Goal: Transaction & Acquisition: Purchase product/service

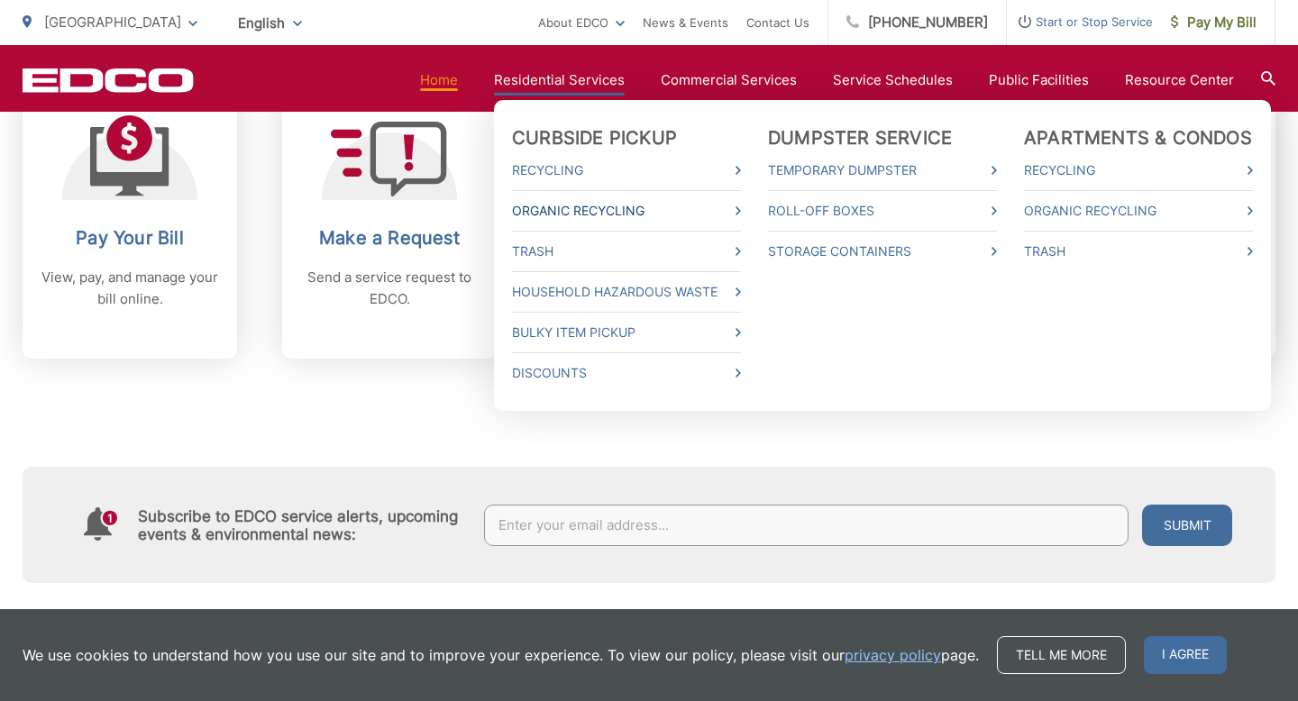
scroll to position [817, 0]
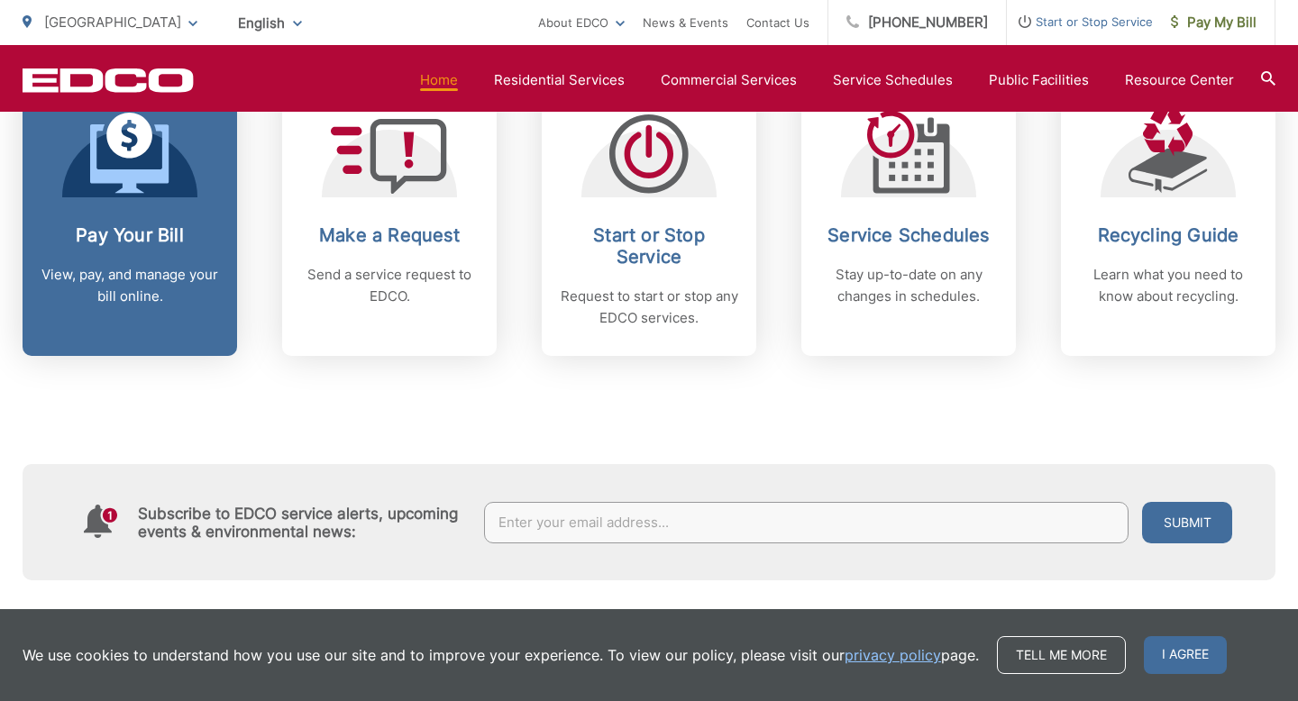
click at [125, 233] on h2 "Pay Your Bill" at bounding box center [130, 235] width 178 height 22
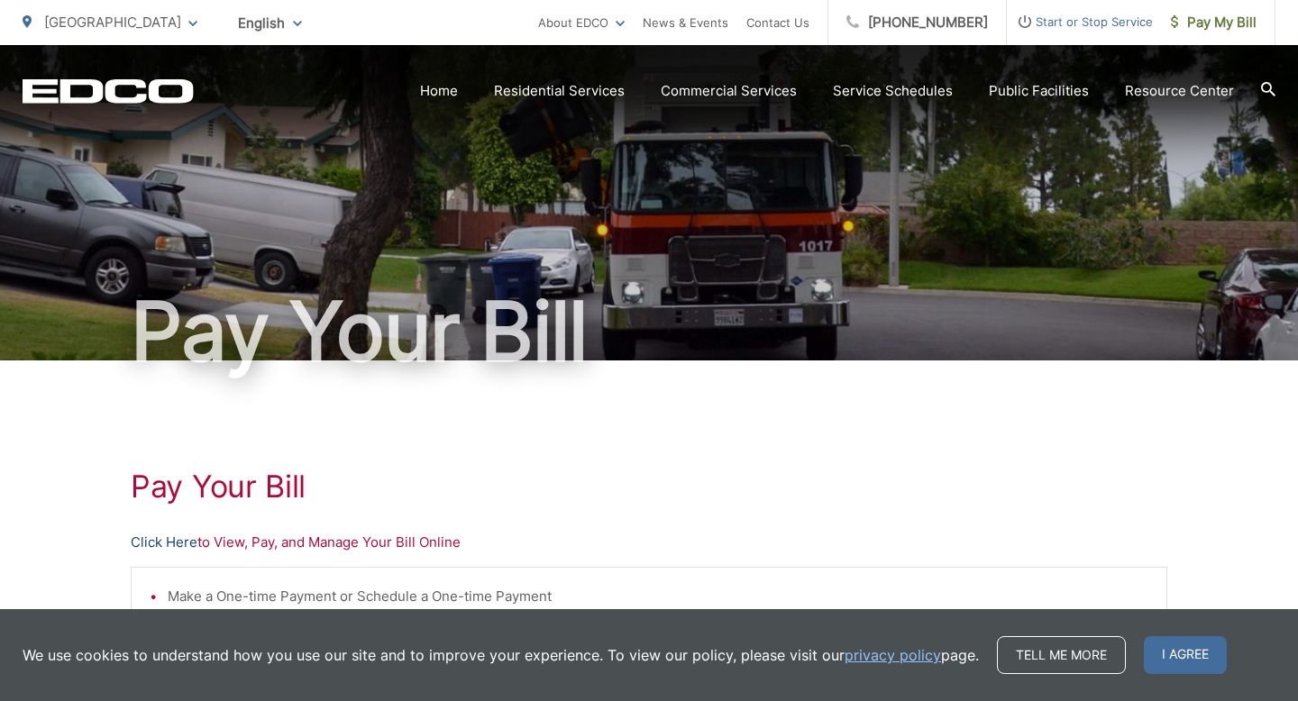
click at [167, 542] on link "Click Here" at bounding box center [164, 543] width 67 height 22
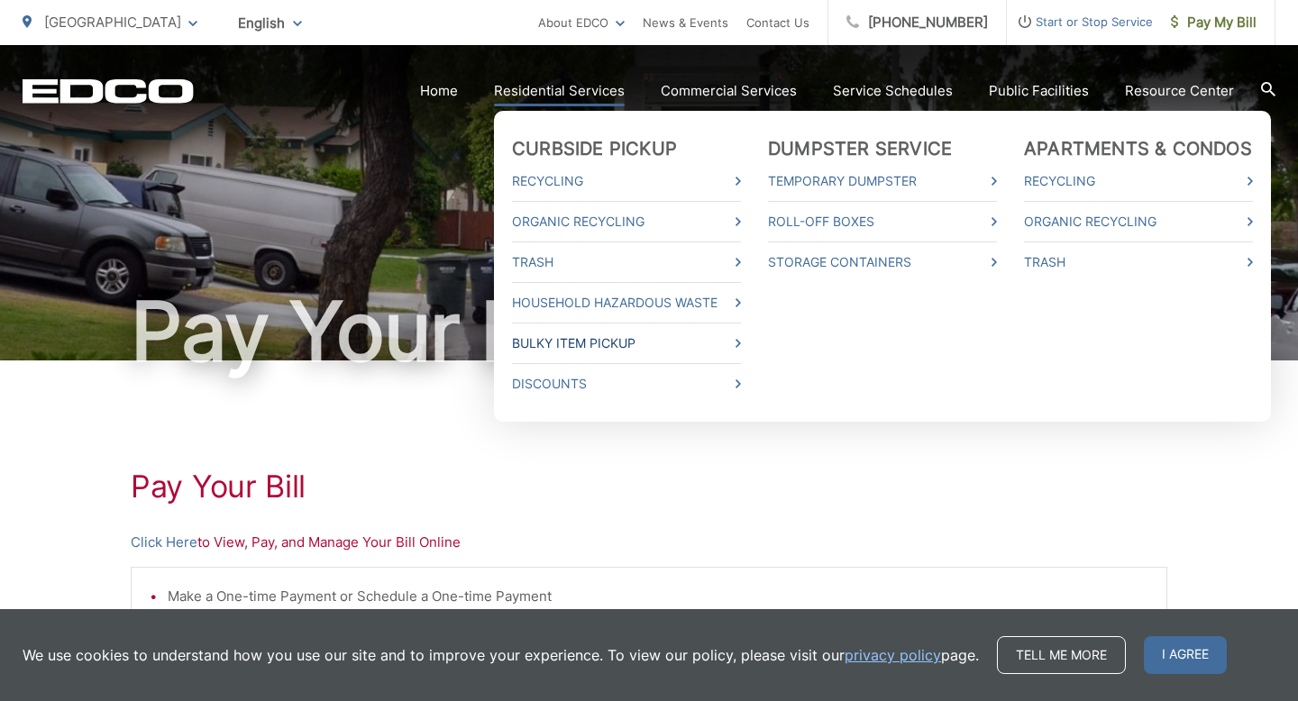
click at [741, 342] on icon at bounding box center [738, 343] width 5 height 9
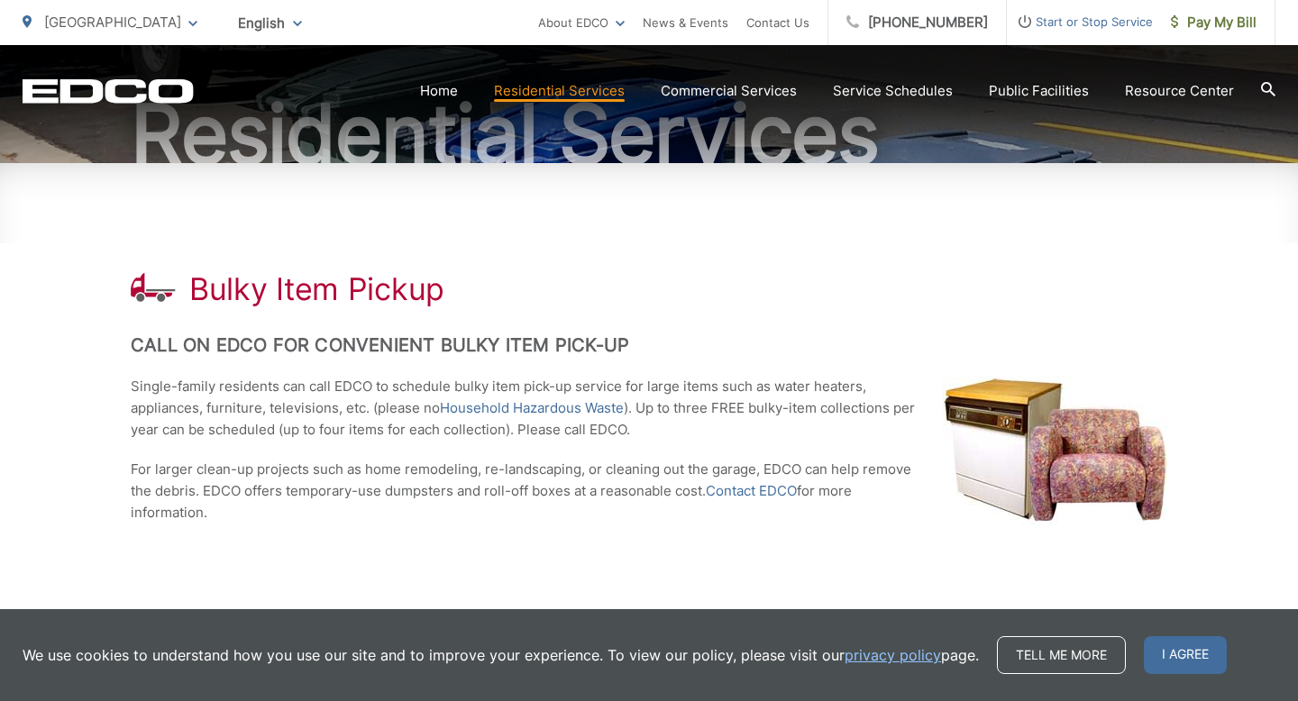
scroll to position [198, 0]
